Goal: Information Seeking & Learning: Learn about a topic

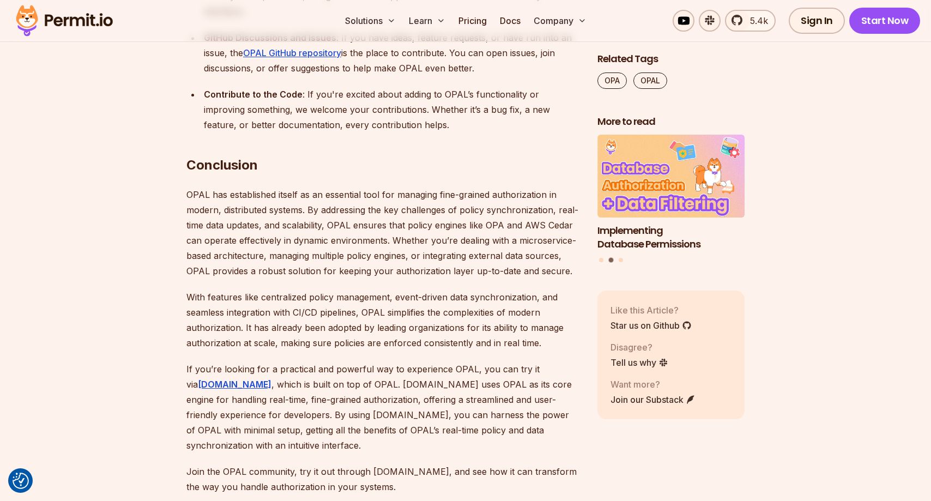
scroll to position [6590, 0]
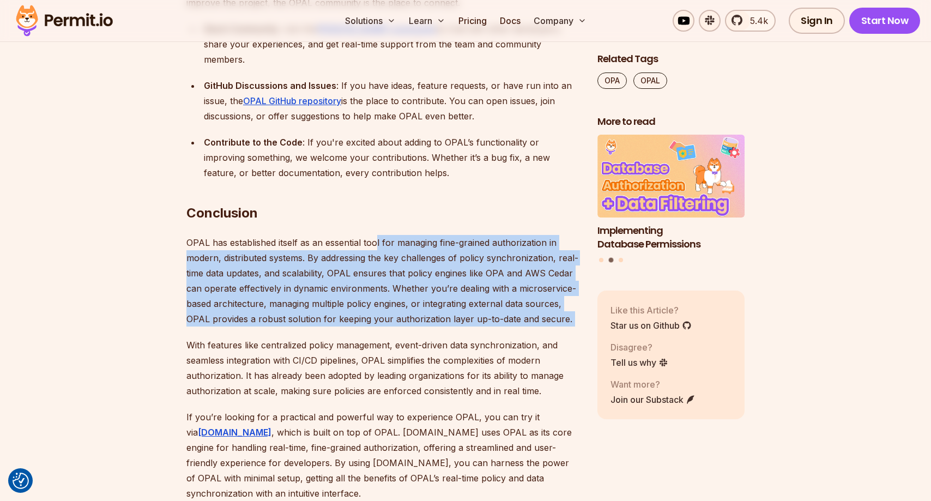
drag, startPoint x: 377, startPoint y: 182, endPoint x: 566, endPoint y: 269, distance: 208.7
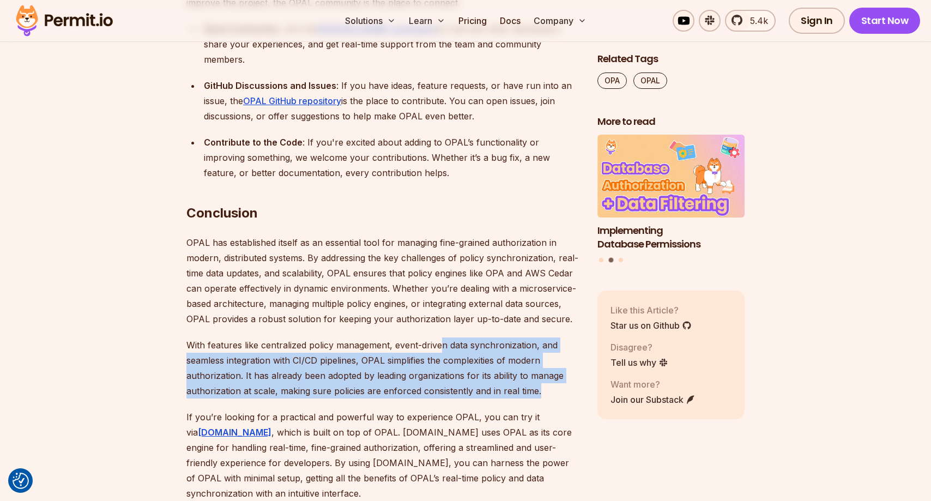
drag, startPoint x: 554, startPoint y: 331, endPoint x: 442, endPoint y: 289, distance: 119.3
click at [442, 337] on p "With features like centralized policy management, event-driven data synchroniza…" at bounding box center [382, 367] width 393 height 61
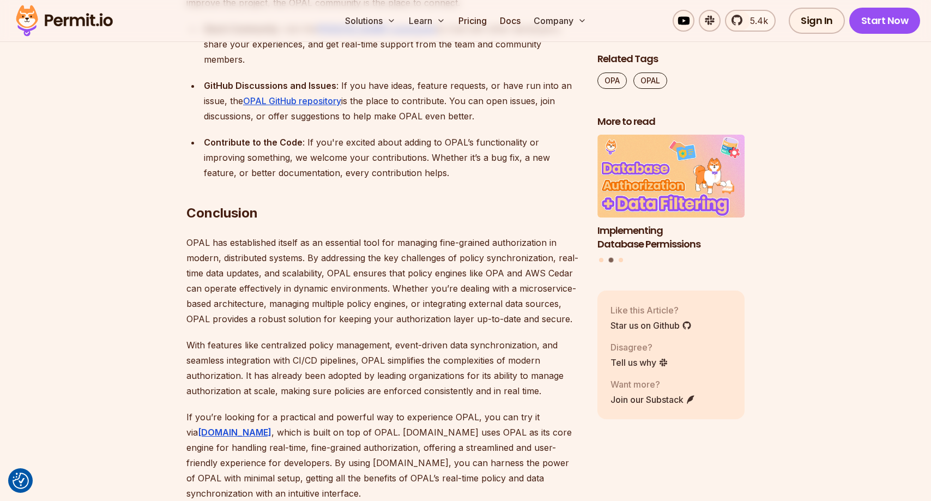
click at [286, 337] on p "With features like centralized policy management, event-driven data synchroniza…" at bounding box center [382, 367] width 393 height 61
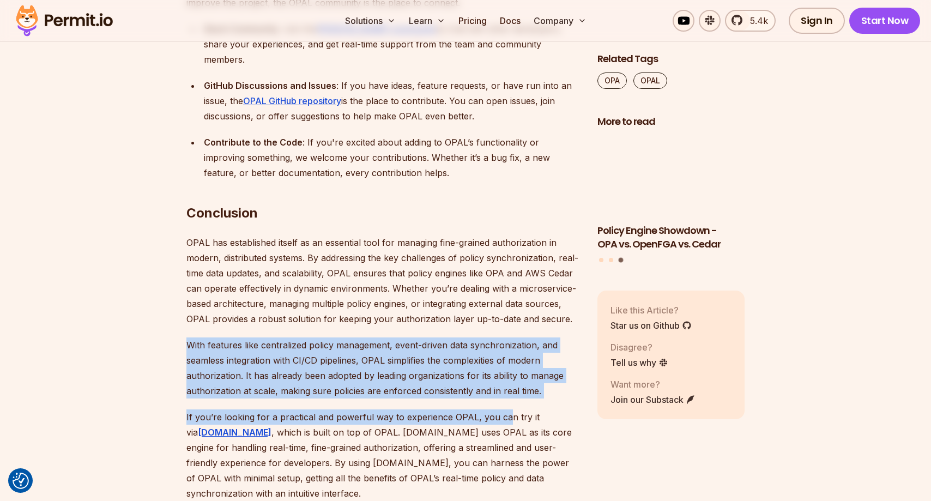
drag, startPoint x: 186, startPoint y: 283, endPoint x: 506, endPoint y: 350, distance: 326.8
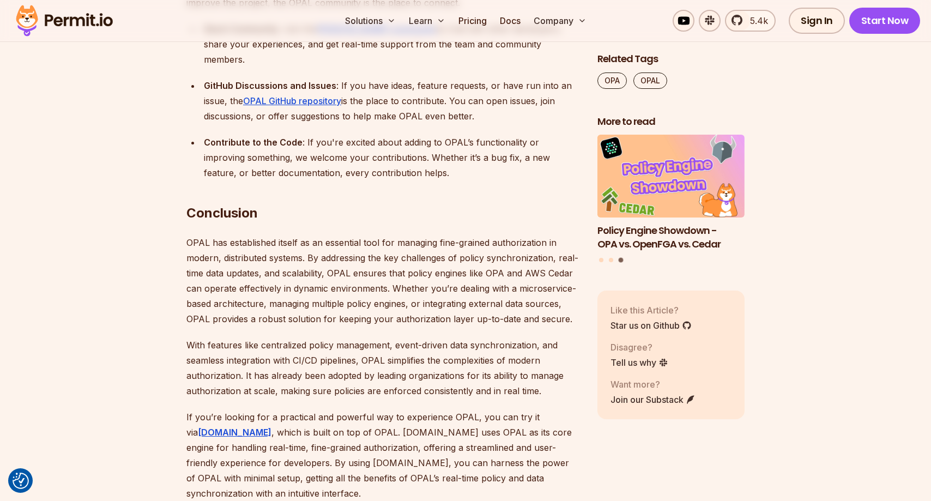
click at [501, 409] on p "If you’re looking for a practical and powerful way to experience OPAL, you can …" at bounding box center [382, 455] width 393 height 92
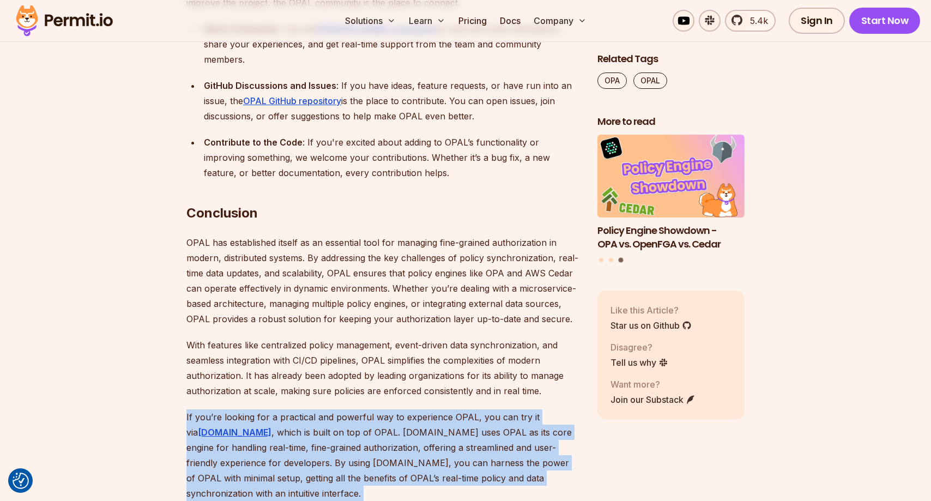
drag, startPoint x: 472, startPoint y: 431, endPoint x: 257, endPoint y: 348, distance: 231.3
click at [257, 409] on p "If you’re looking for a practical and powerful way to experience OPAL, you can …" at bounding box center [382, 455] width 393 height 92
drag, startPoint x: 176, startPoint y: 343, endPoint x: 388, endPoint y: 426, distance: 227.6
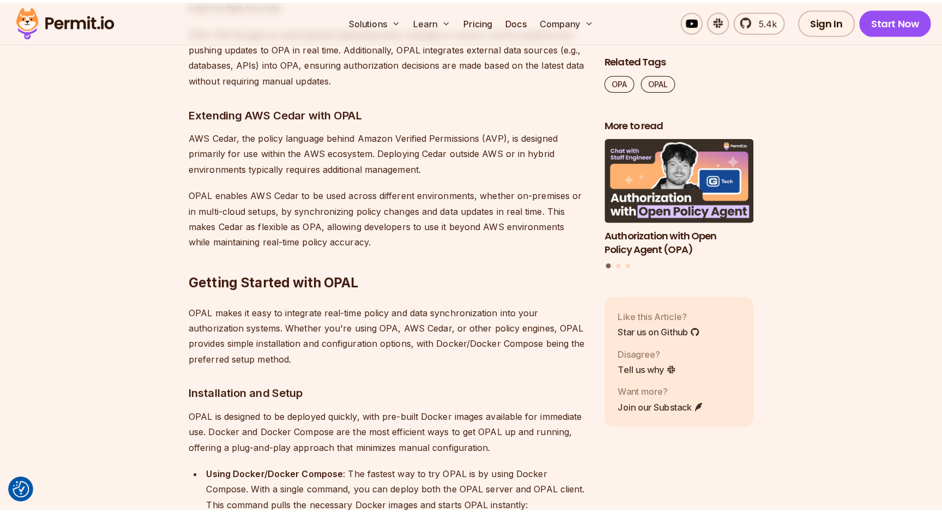
scroll to position [5425, 0]
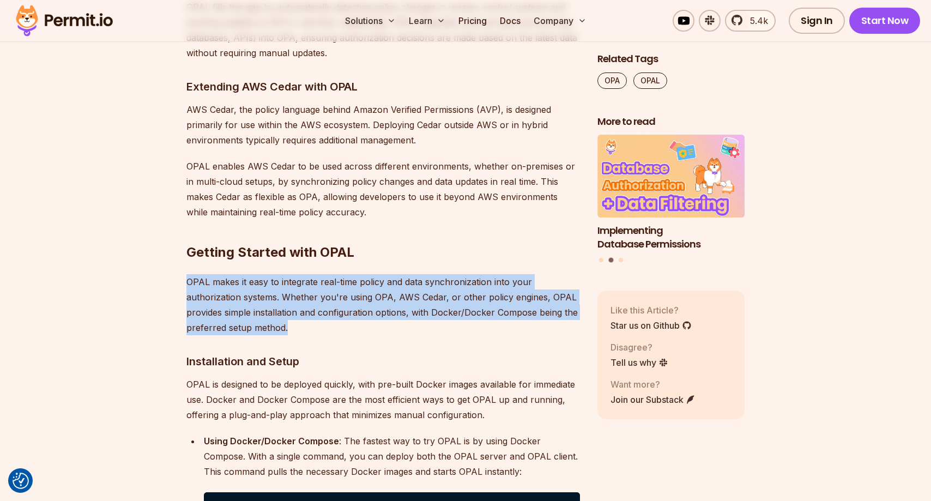
drag, startPoint x: 419, startPoint y: 278, endPoint x: 181, endPoint y: 228, distance: 242.2
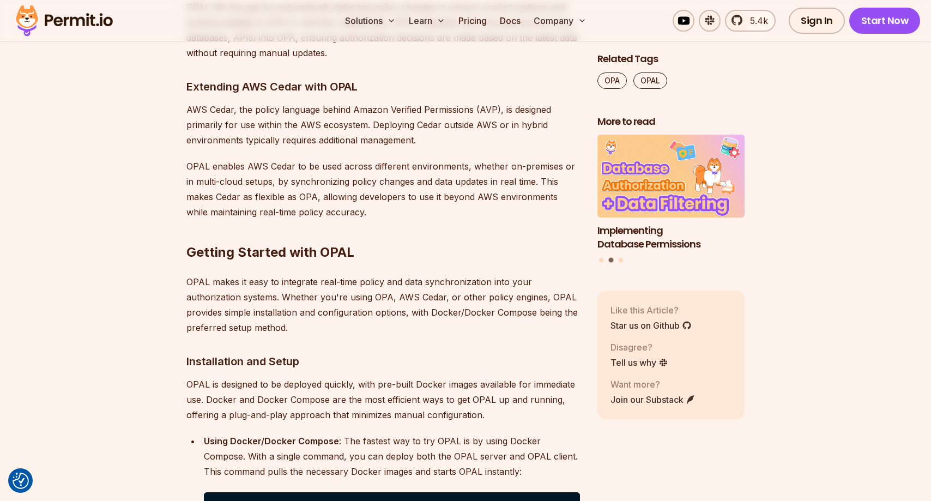
click at [345, 207] on h2 "Getting Started with OPAL" at bounding box center [382, 230] width 393 height 61
copy h2 "OPAL"
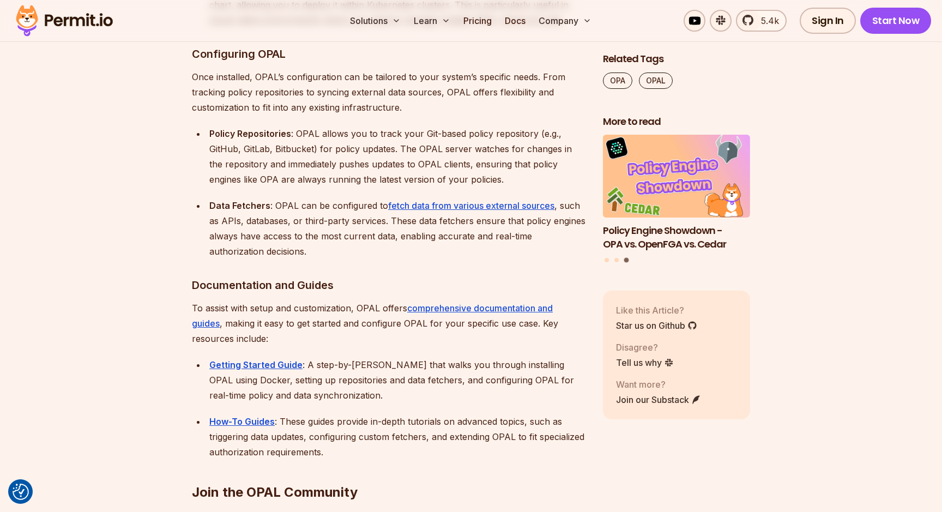
scroll to position [6051, 0]
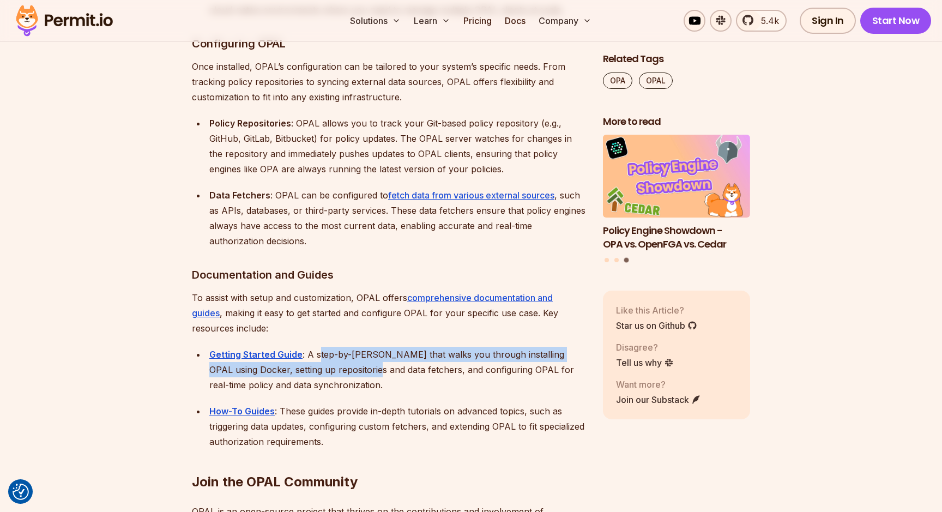
drag, startPoint x: 319, startPoint y: 304, endPoint x: 342, endPoint y: 323, distance: 29.0
click at [342, 347] on div "Getting Started Guide : A step-by-[PERSON_NAME] that walks you through installi…" at bounding box center [397, 370] width 376 height 46
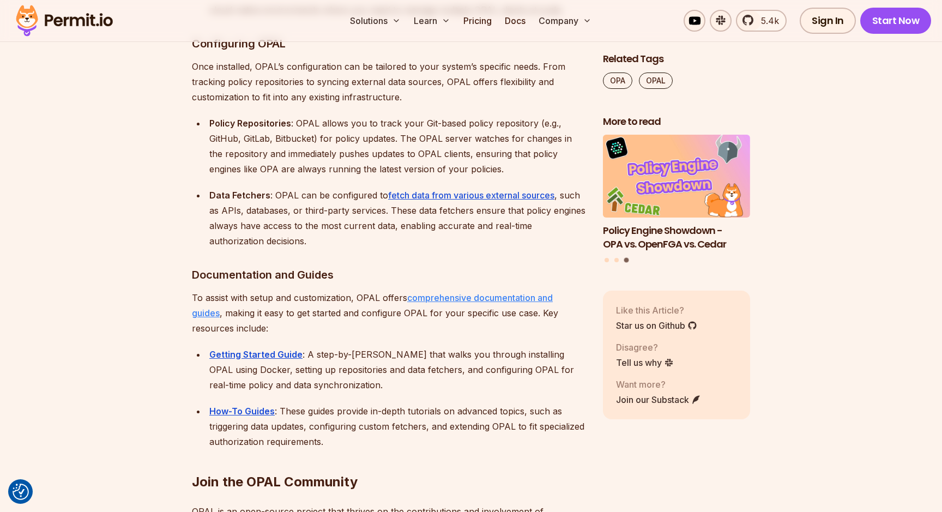
click at [462, 292] on link "comprehensive documentation and guides" at bounding box center [372, 305] width 361 height 26
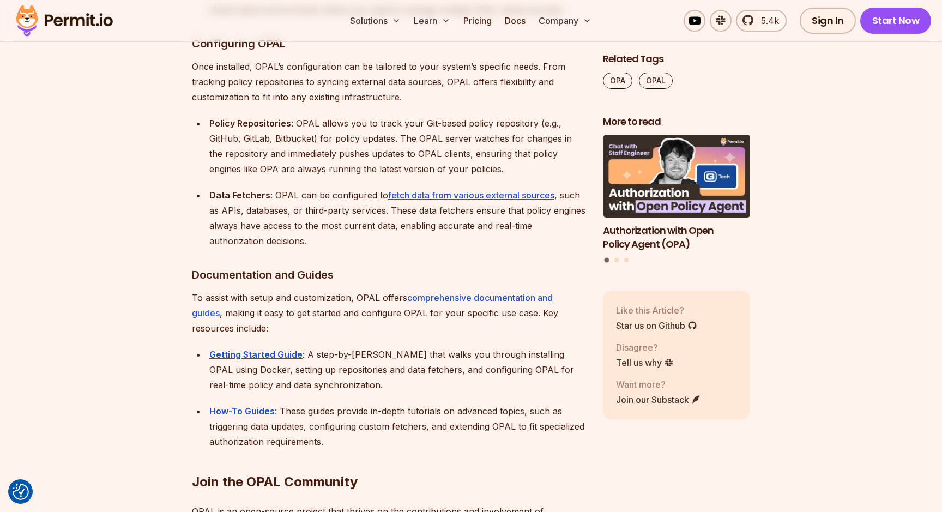
scroll to position [0, 0]
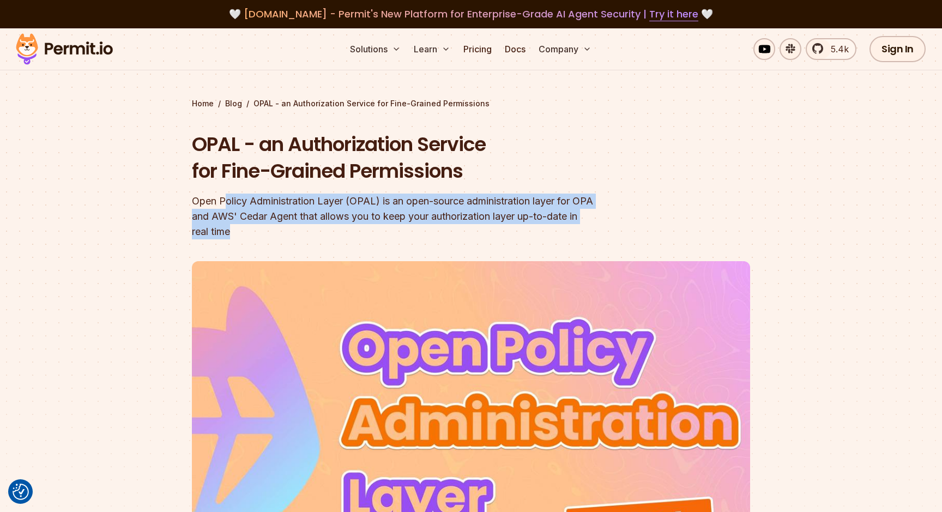
drag, startPoint x: 235, startPoint y: 205, endPoint x: 298, endPoint y: 227, distance: 66.5
click at [298, 227] on div "Open Policy Administration Layer (OPAL) is an open-source administration layer …" at bounding box center [401, 216] width 419 height 46
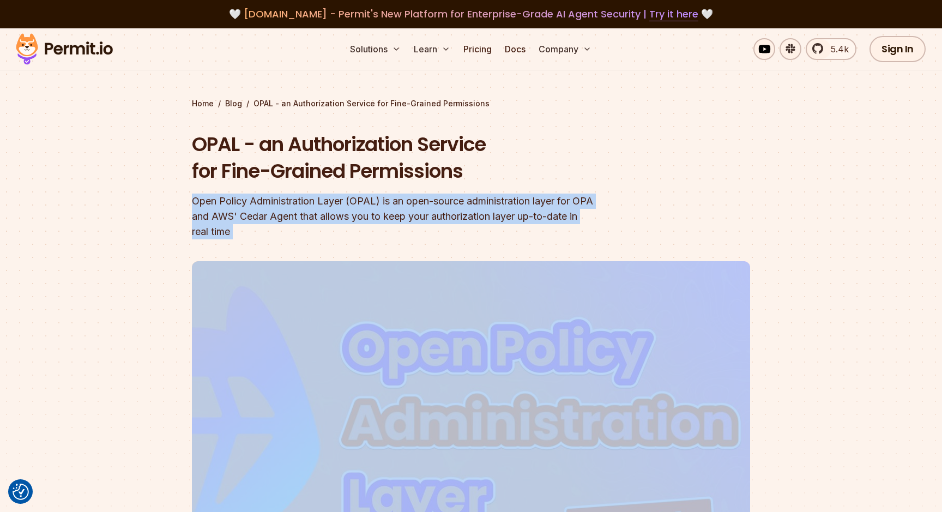
drag, startPoint x: 298, startPoint y: 227, endPoint x: 198, endPoint y: 202, distance: 102.4
click at [198, 202] on div "Open Policy Administration Layer (OPAL) is an open-source administration layer …" at bounding box center [401, 216] width 419 height 46
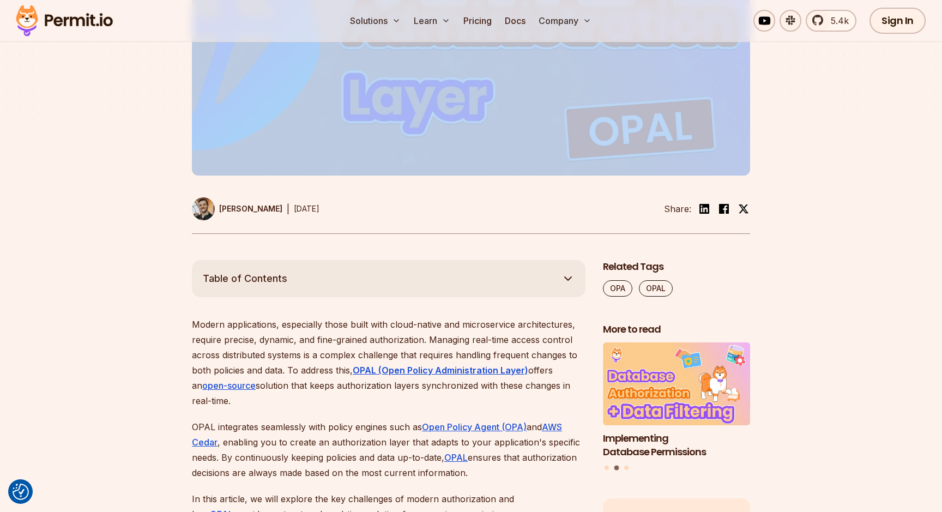
scroll to position [490, 0]
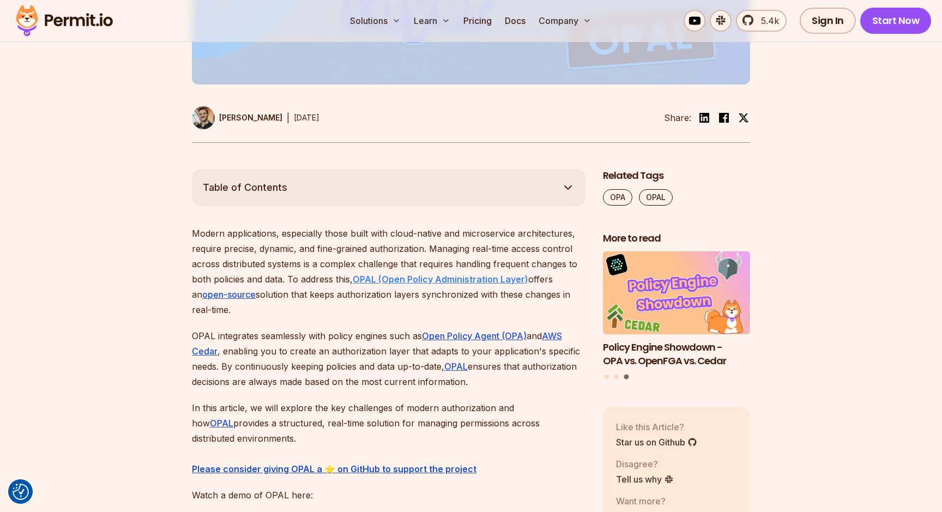
click at [405, 280] on strong "OPAL (Open Policy Administration Layer)" at bounding box center [440, 279] width 175 height 11
